Goal: Obtain resource: Download file/media

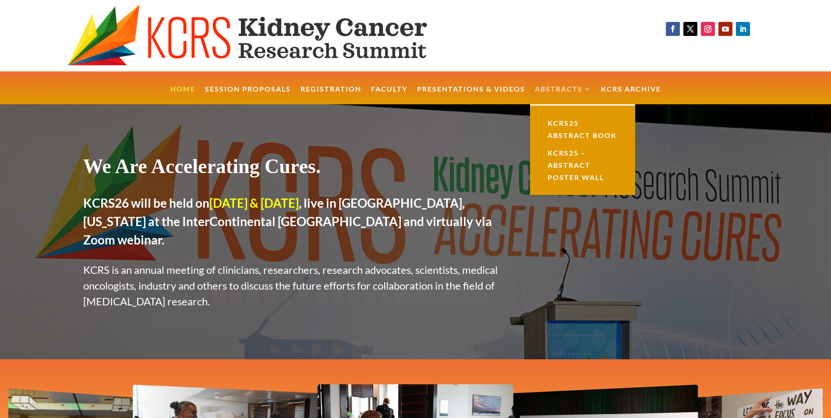
click at [569, 87] on link "Abstracts" at bounding box center [563, 95] width 57 height 19
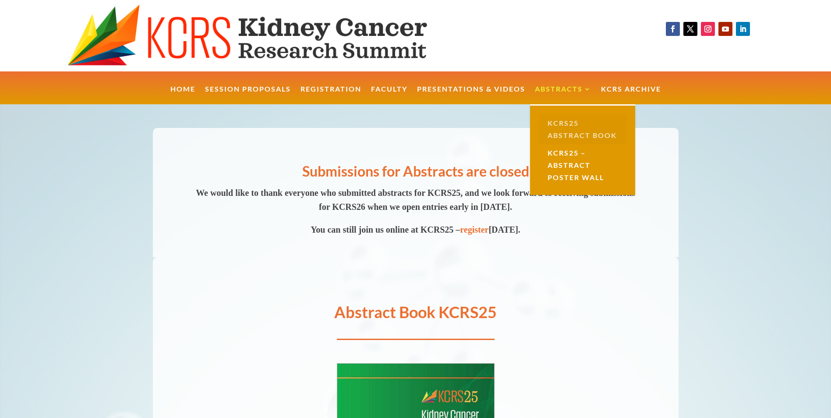
click at [567, 127] on link "KCRS25 Abstract Book" at bounding box center [583, 129] width 88 height 30
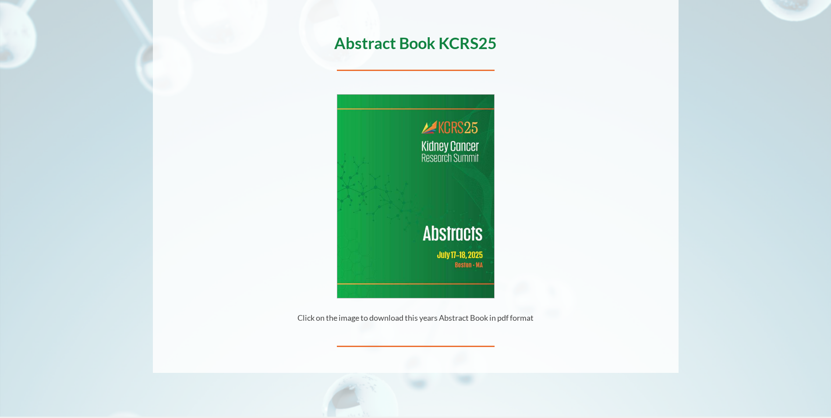
scroll to position [140, 0]
click at [432, 186] on img at bounding box center [415, 195] width 157 height 203
